Goal: Task Accomplishment & Management: Complete application form

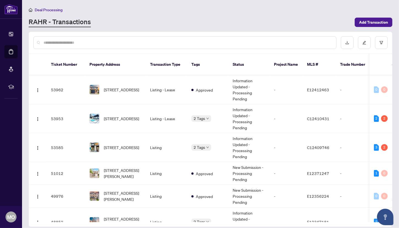
click at [125, 40] on input "text" at bounding box center [188, 43] width 288 height 6
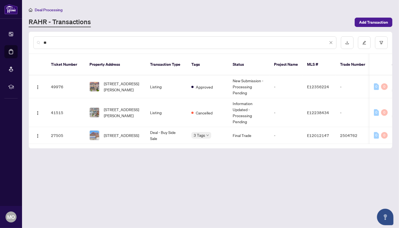
type input "**"
click at [125, 90] on span "[STREET_ADDRESS][PERSON_NAME]" at bounding box center [122, 87] width 37 height 12
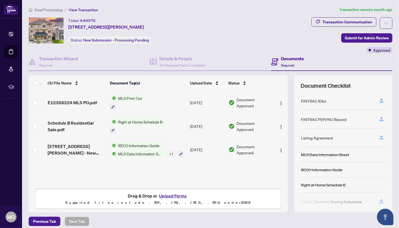
click at [181, 197] on button "Upload Forms" at bounding box center [172, 196] width 31 height 7
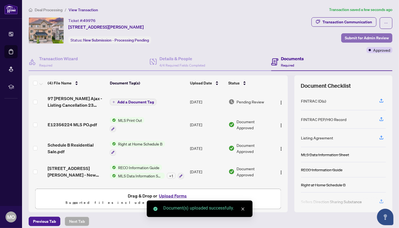
click at [366, 39] on span "Submit for Admin Review" at bounding box center [367, 38] width 44 height 9
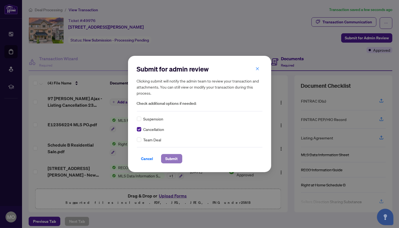
click at [171, 158] on span "Submit" at bounding box center [172, 159] width 12 height 9
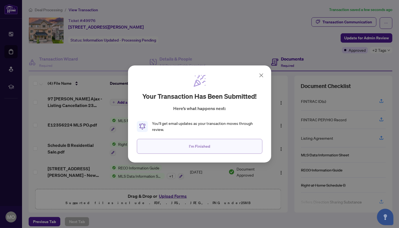
click at [196, 142] on span "I'm Finished" at bounding box center [199, 146] width 21 height 9
